Goal: Task Accomplishment & Management: Complete application form

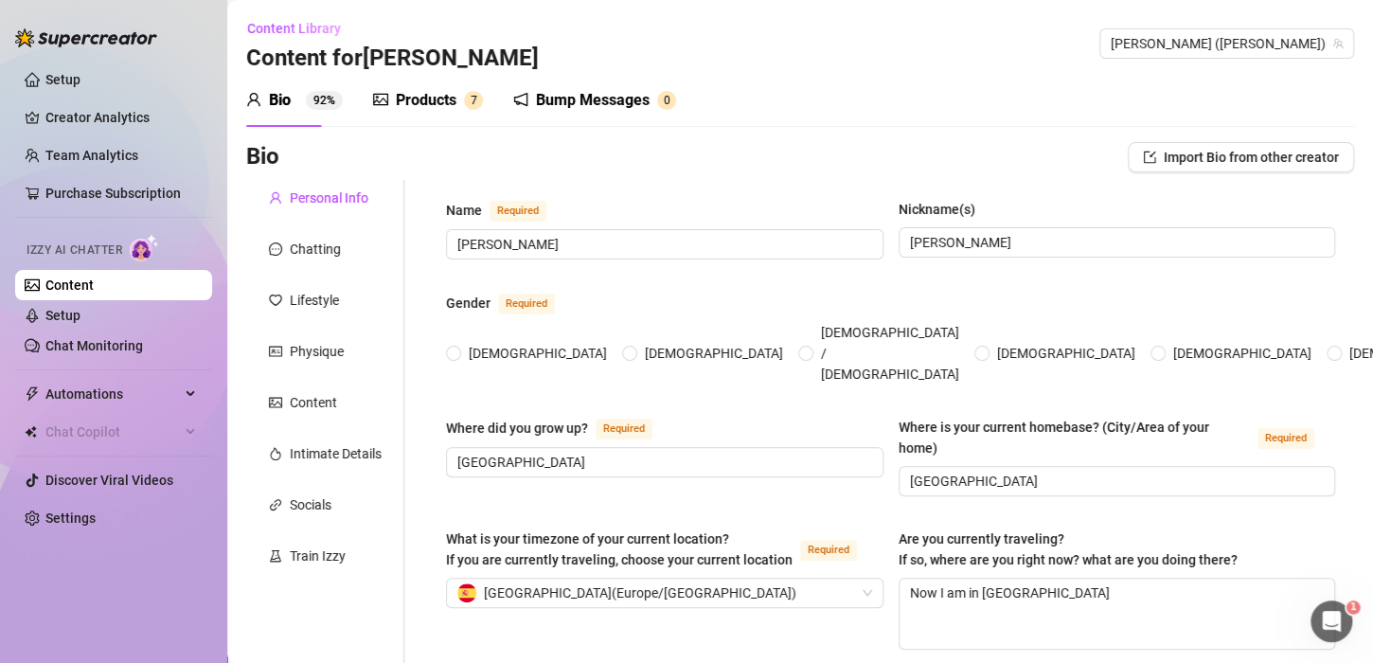
radio input "true"
type input "[DATE]"
